Goal: Task Accomplishment & Management: Manage account settings

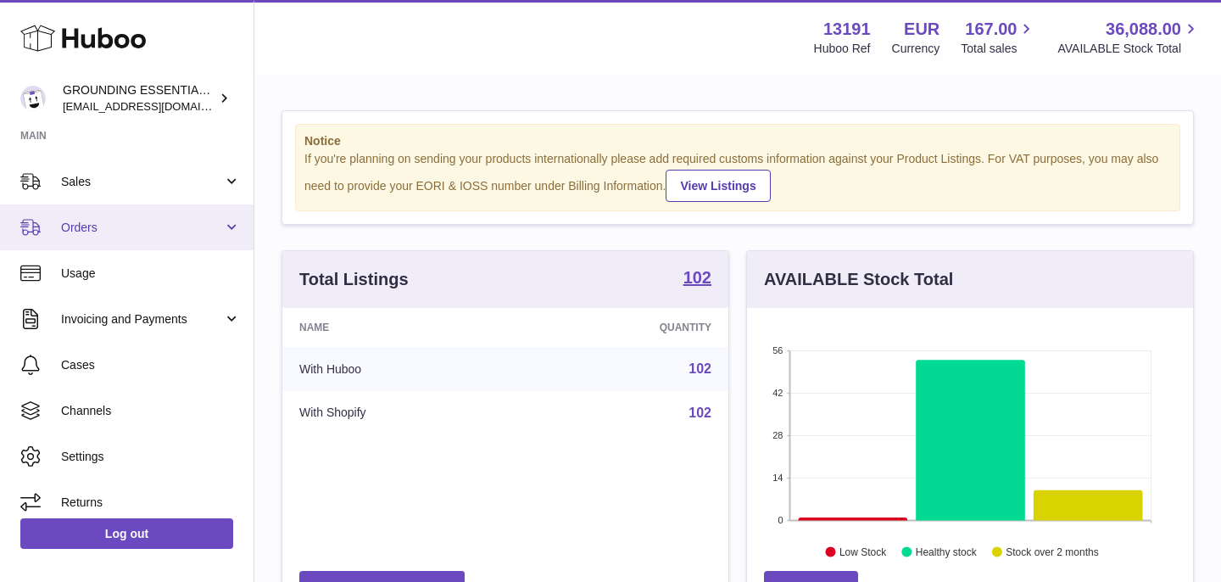
scroll to position [142, 0]
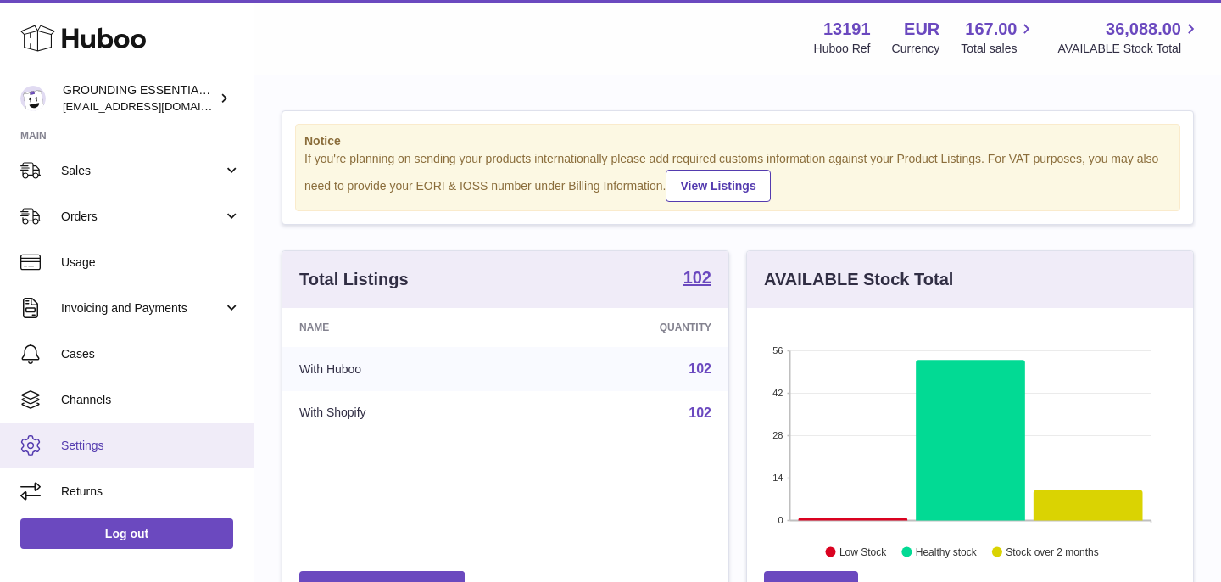
click at [137, 438] on span "Settings" at bounding box center [151, 445] width 180 height 16
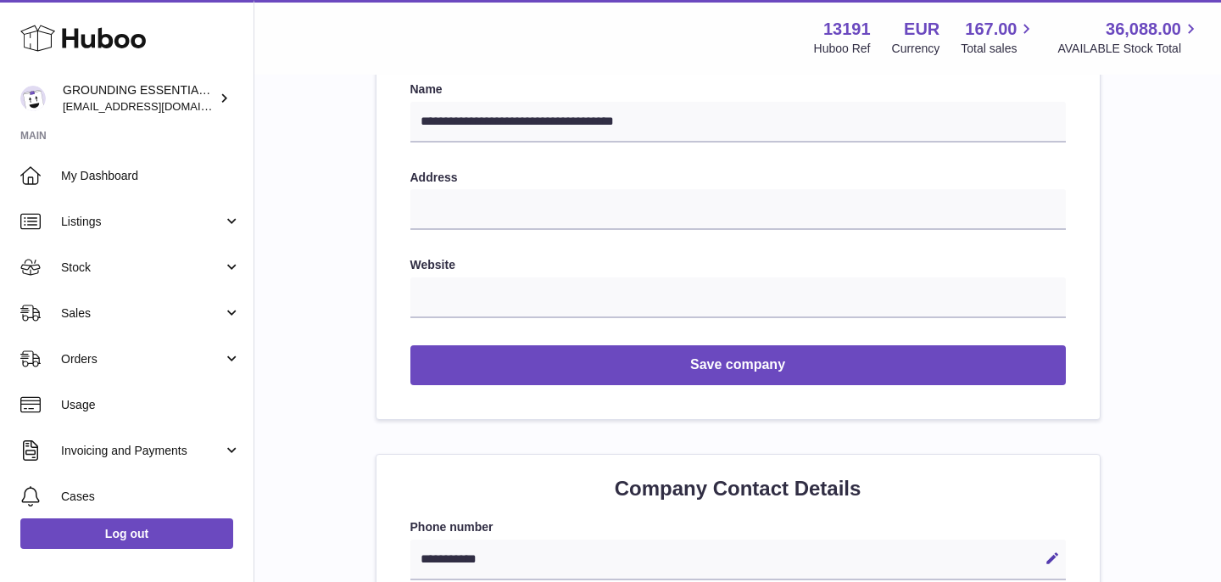
scroll to position [397, 0]
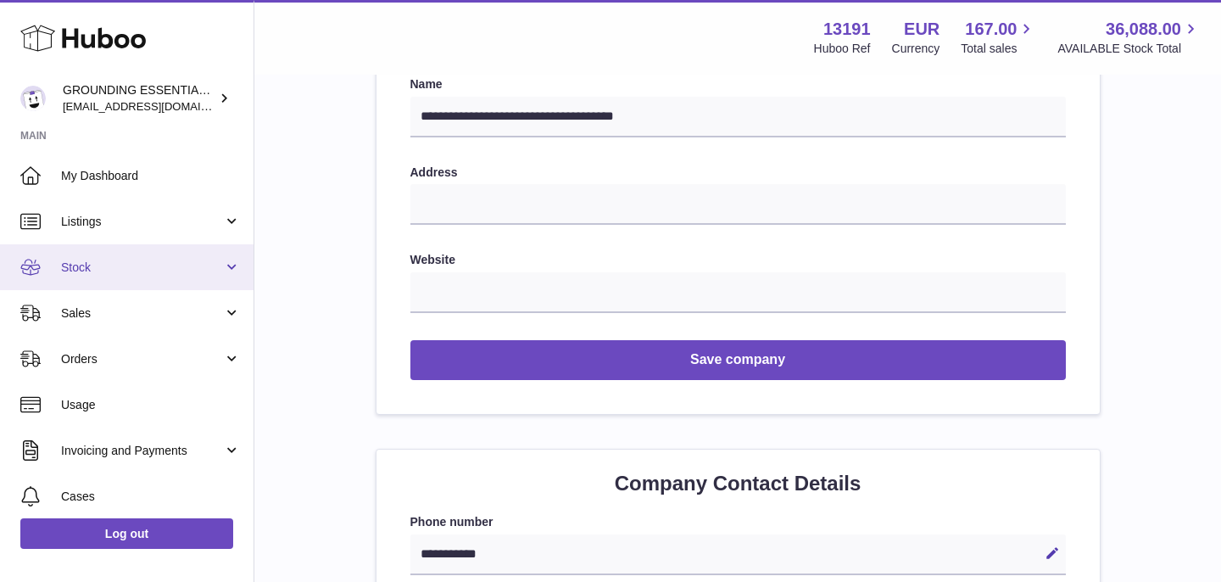
click at [155, 245] on link "Stock" at bounding box center [127, 267] width 254 height 46
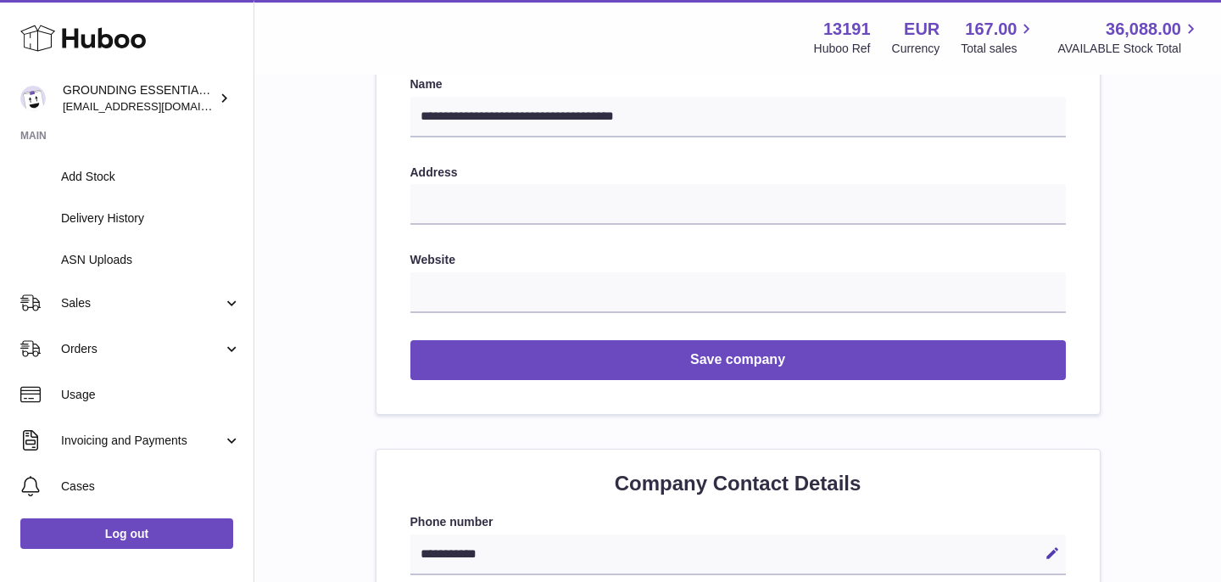
scroll to position [349, 0]
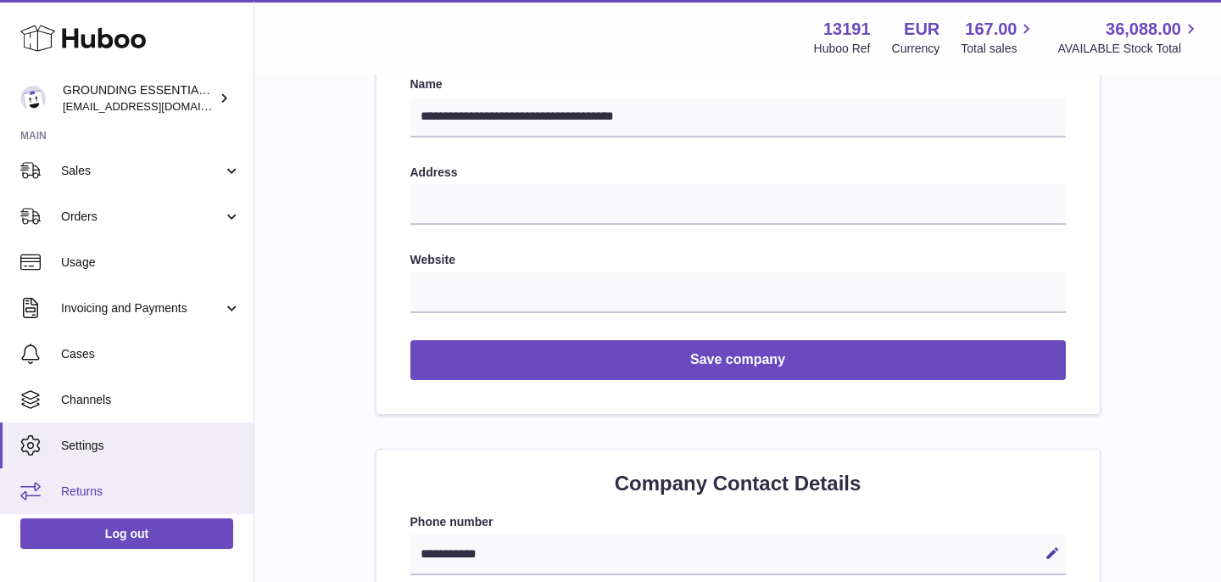
click at [95, 493] on span "Returns" at bounding box center [151, 491] width 180 height 16
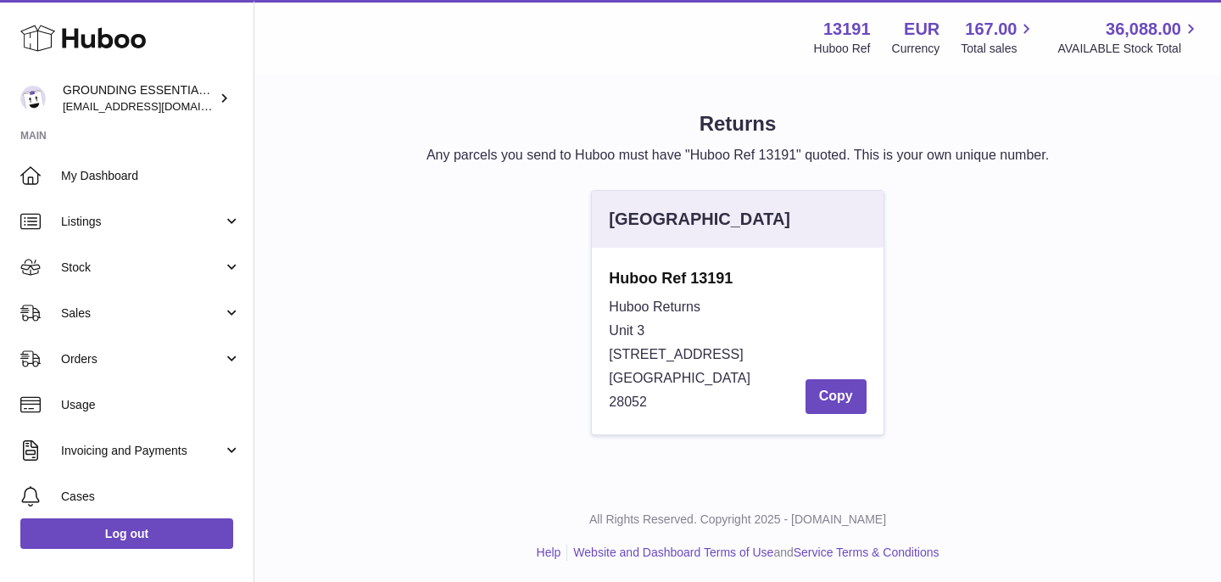
drag, startPoint x: 664, startPoint y: 275, endPoint x: 694, endPoint y: 400, distance: 129.1
click at [694, 400] on div "Huboo Ref 13191 Huboo Returns Unit 3 [STREET_ADDRESS]" at bounding box center [737, 341] width 257 height 146
copy div "Ref 13191 Huboo Returns Unit [GEOGRAPHIC_DATA][STREET_ADDRESS]"
